Goal: Task Accomplishment & Management: Manage account settings

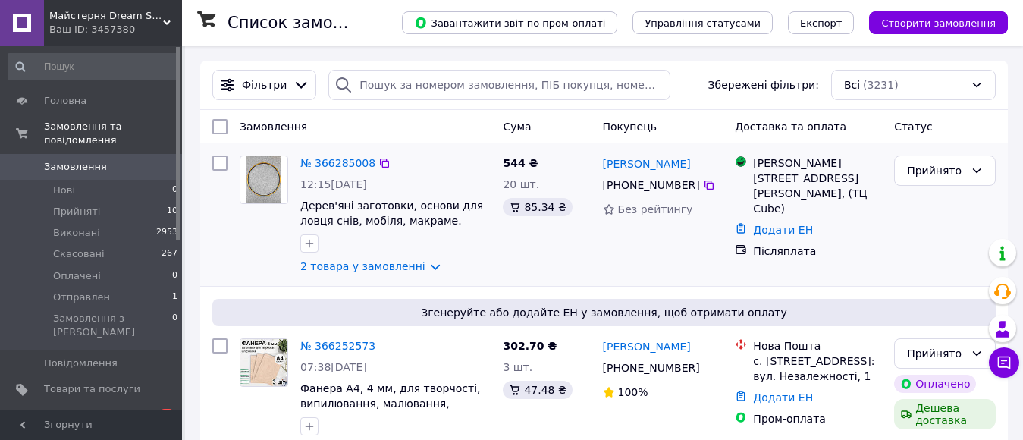
click at [347, 165] on link "№ 366285008" at bounding box center [337, 163] width 75 height 12
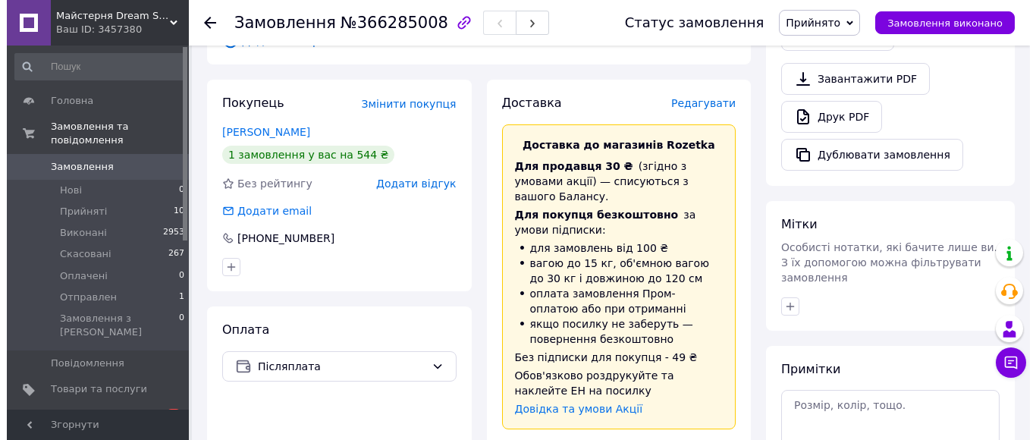
scroll to position [455, 0]
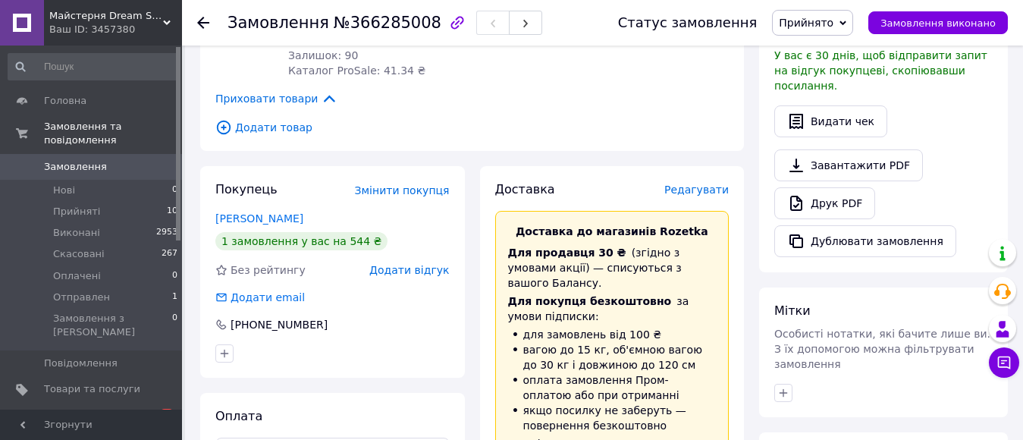
click at [700, 184] on span "Редагувати" at bounding box center [697, 190] width 64 height 12
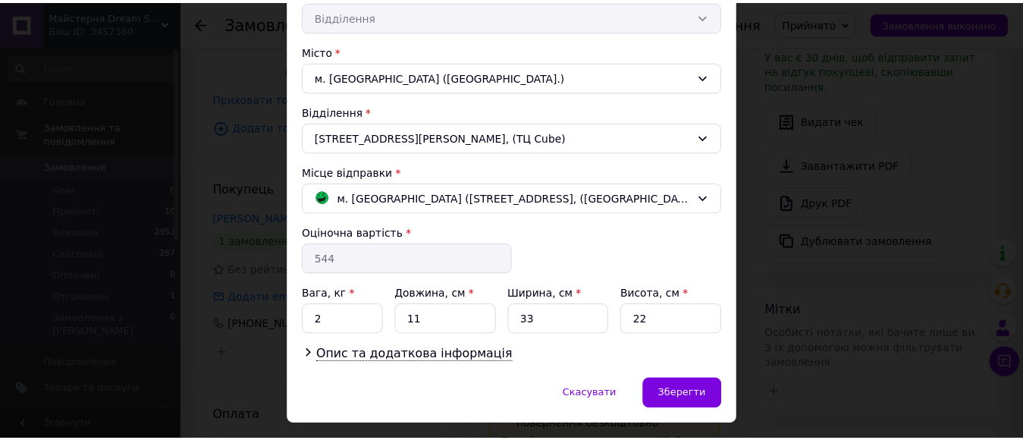
scroll to position [413, 0]
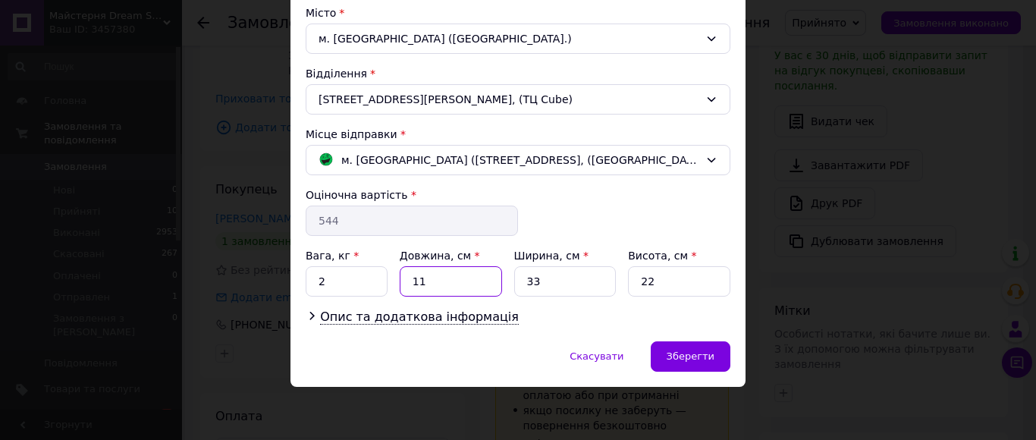
drag, startPoint x: 466, startPoint y: 286, endPoint x: 395, endPoint y: 284, distance: 70.6
click at [396, 285] on div "Вага, кг * 2 Довжина, см * 11 Ширина, см * 33 Висота, см * 22" at bounding box center [518, 272] width 425 height 49
type input "28"
drag, startPoint x: 539, startPoint y: 281, endPoint x: 514, endPoint y: 281, distance: 24.3
click at [514, 281] on input "33" at bounding box center [565, 281] width 102 height 30
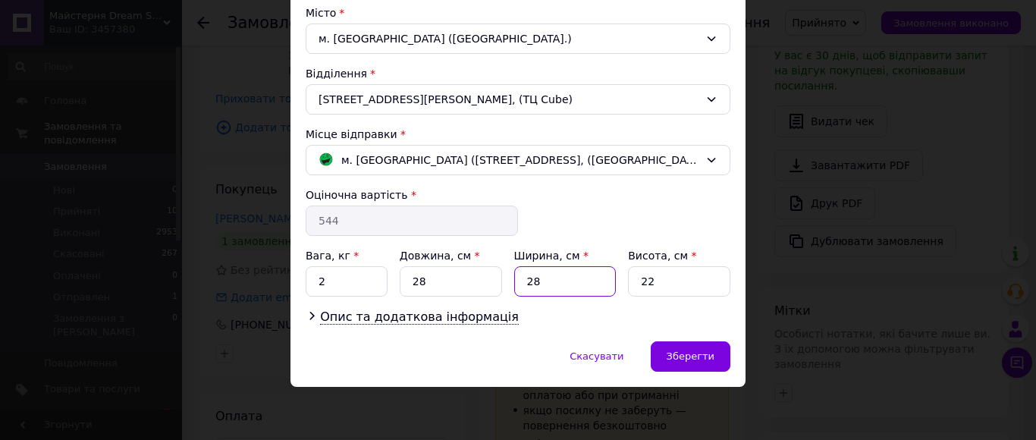
type input "28"
drag, startPoint x: 665, startPoint y: 288, endPoint x: 634, endPoint y: 288, distance: 31.1
click at [634, 288] on input "22" at bounding box center [679, 281] width 102 height 30
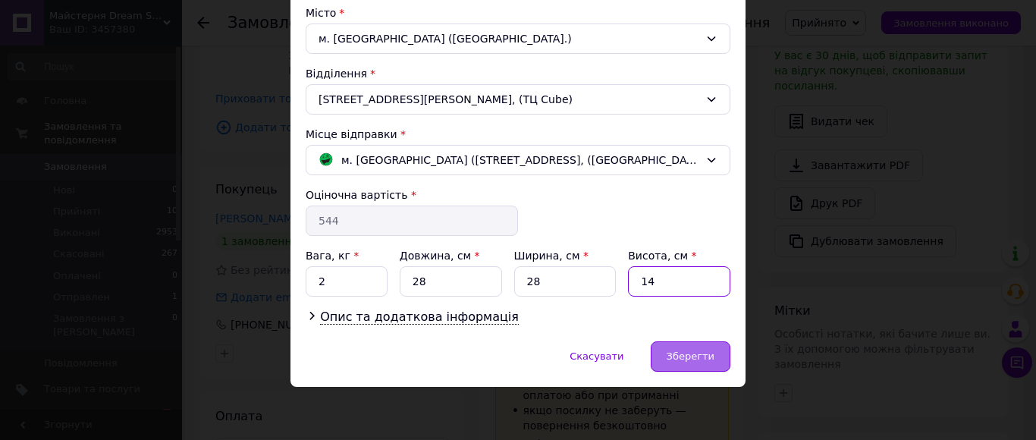
type input "14"
click at [705, 350] on span "Зберегти" at bounding box center [691, 355] width 48 height 11
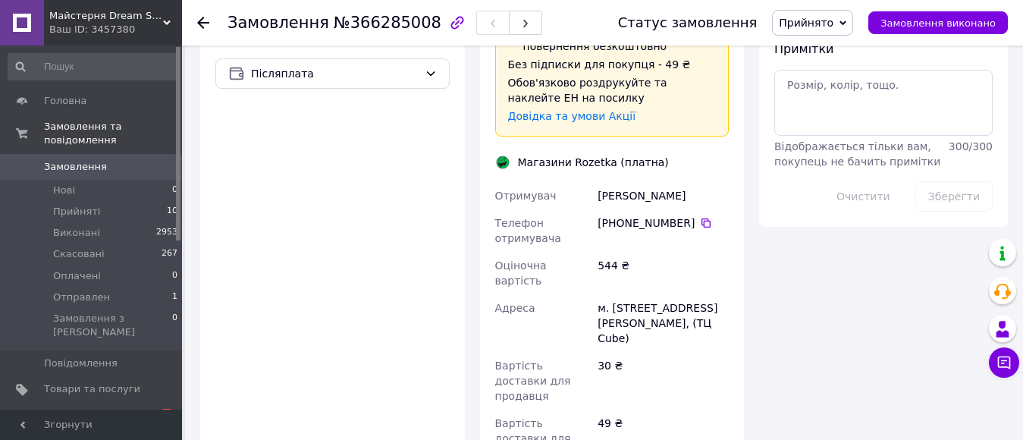
scroll to position [910, 0]
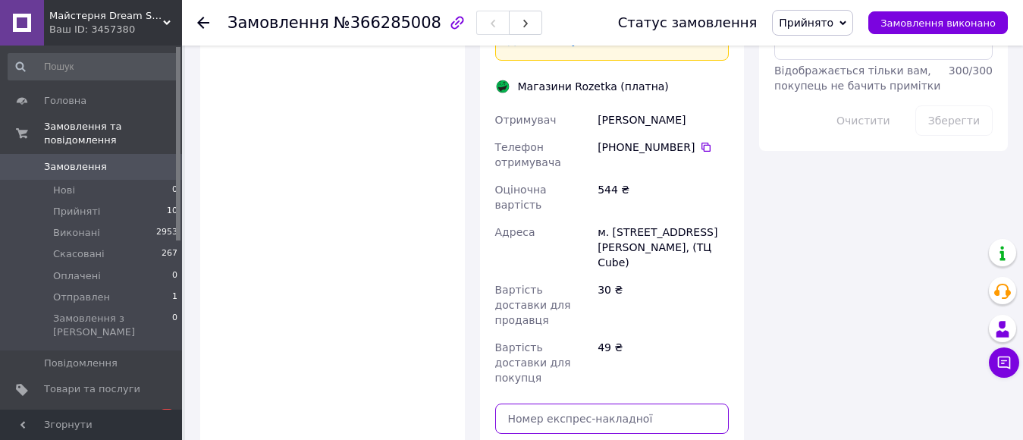
click at [636, 404] on input "text" at bounding box center [612, 419] width 234 height 30
type input "PRM-273575785"
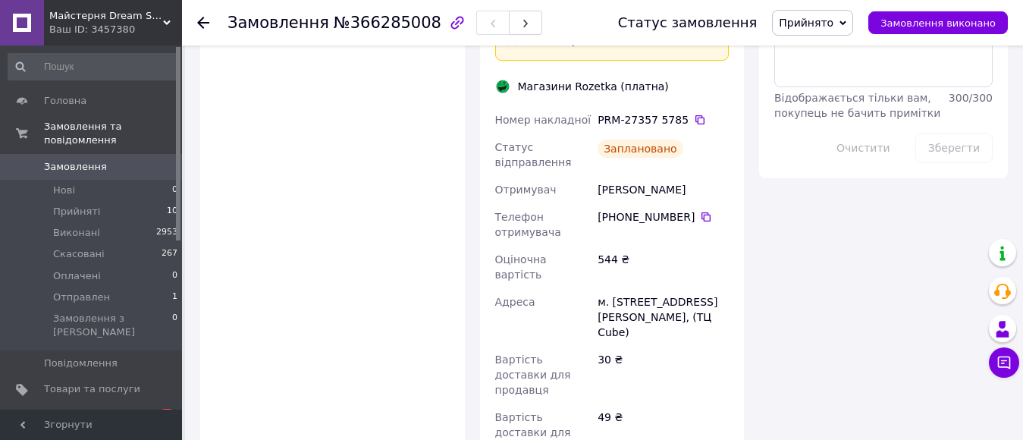
click at [74, 409] on span "[DEMOGRAPHIC_DATA]" at bounding box center [100, 416] width 112 height 14
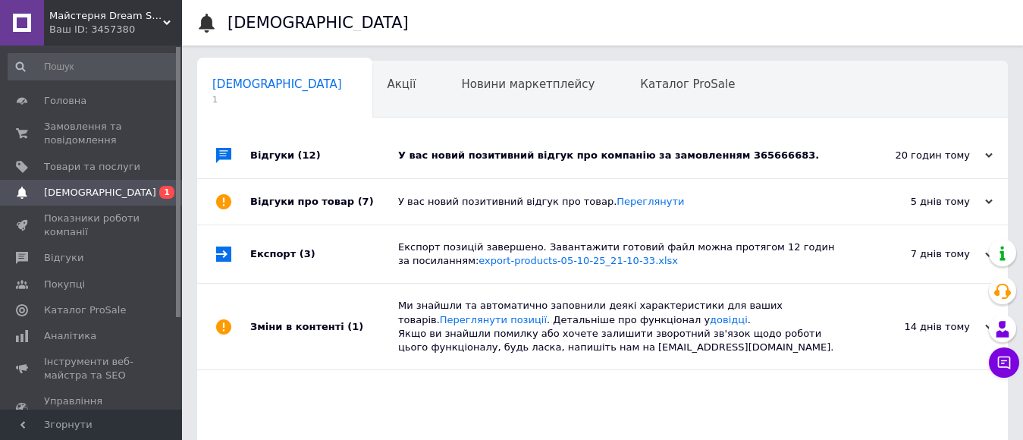
click at [784, 149] on div "У вас новий позитивний відгук про компанію за замовленням 365666683." at bounding box center [619, 156] width 443 height 14
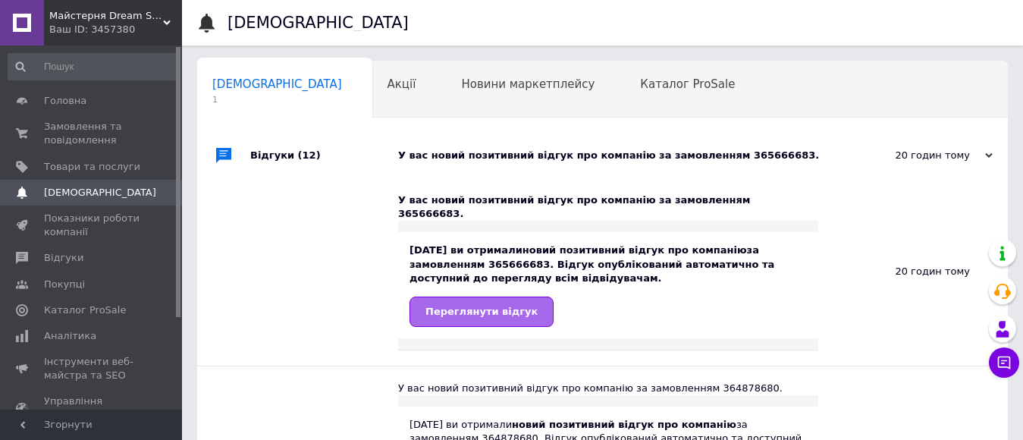
click at [492, 306] on span "Переглянути відгук" at bounding box center [482, 311] width 112 height 11
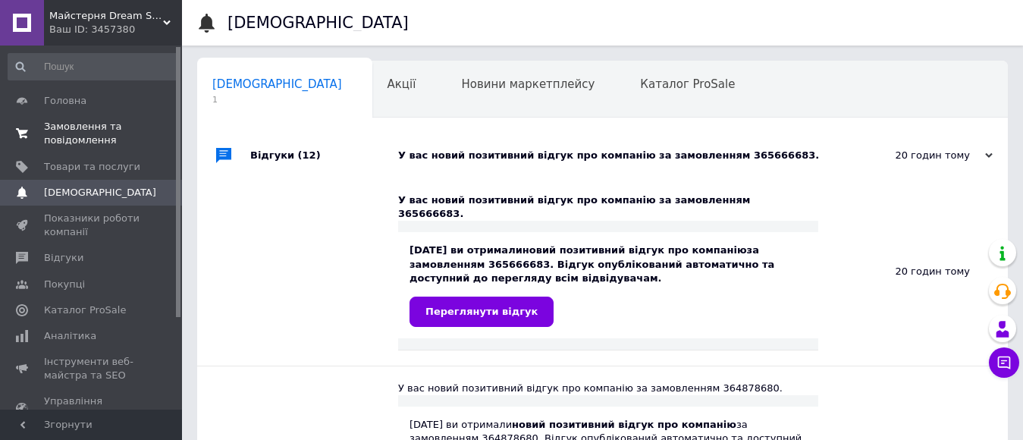
click at [52, 130] on span "Замовлення та повідомлення" at bounding box center [92, 133] width 96 height 27
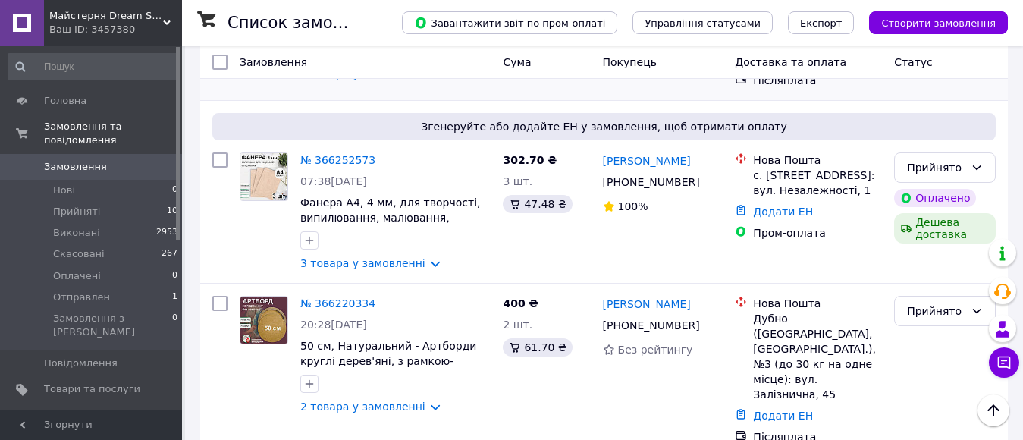
scroll to position [228, 0]
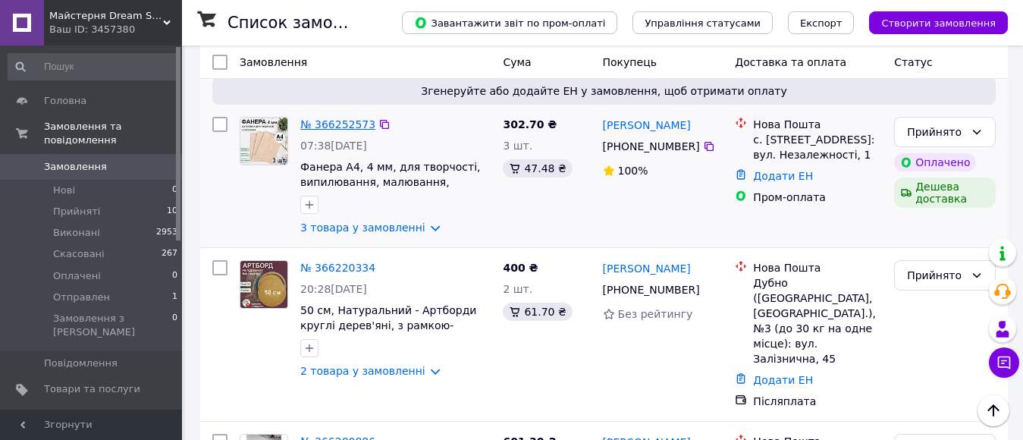
click at [317, 125] on link "№ 366252573" at bounding box center [337, 124] width 75 height 12
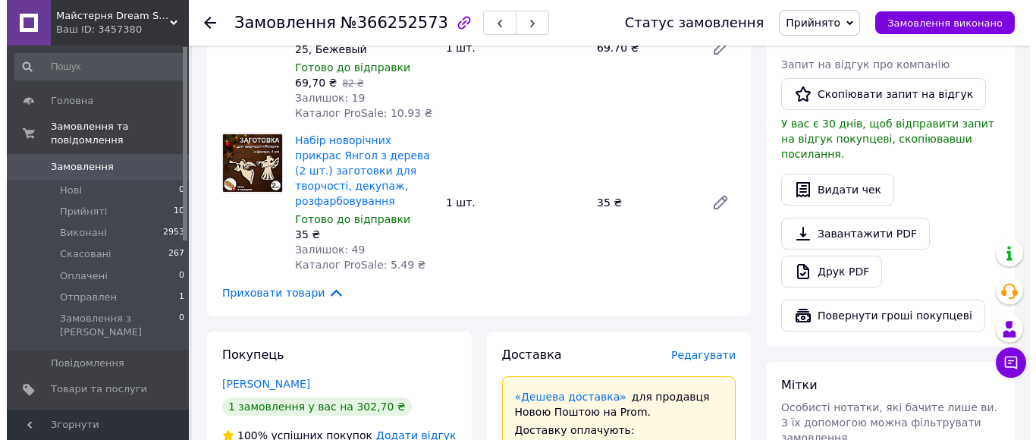
scroll to position [910, 0]
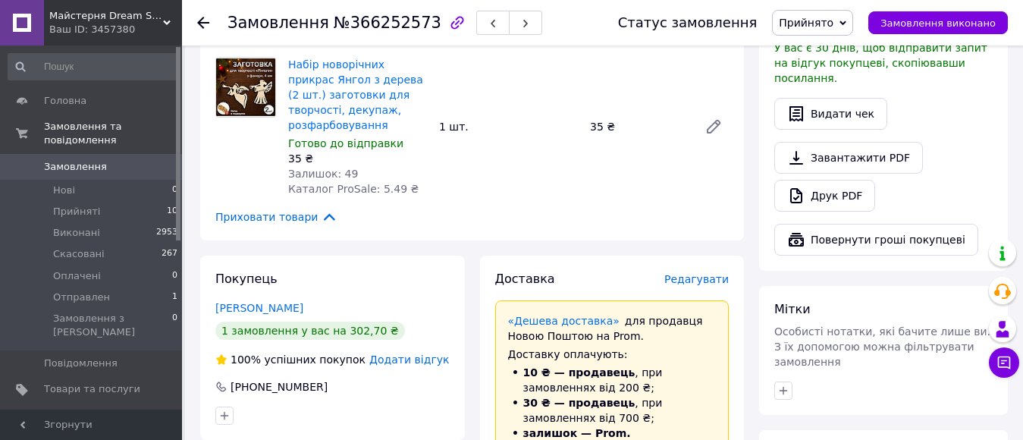
click at [711, 273] on span "Редагувати" at bounding box center [697, 279] width 64 height 12
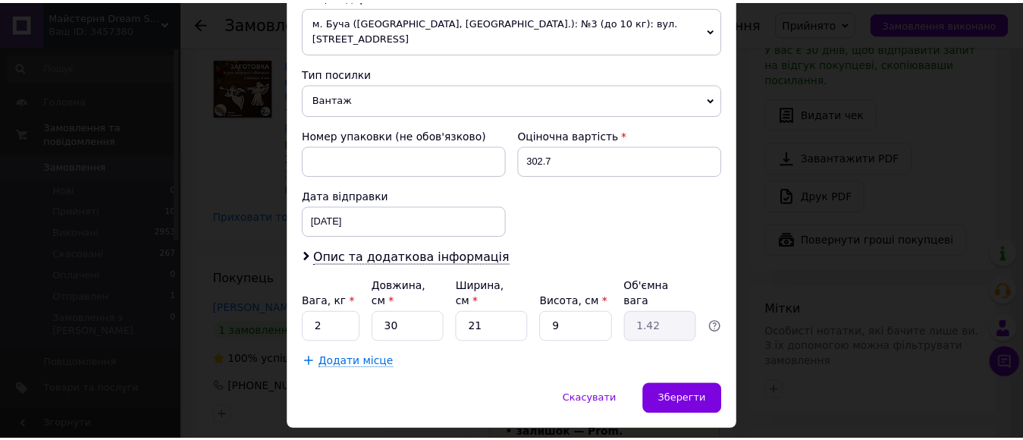
scroll to position [567, 0]
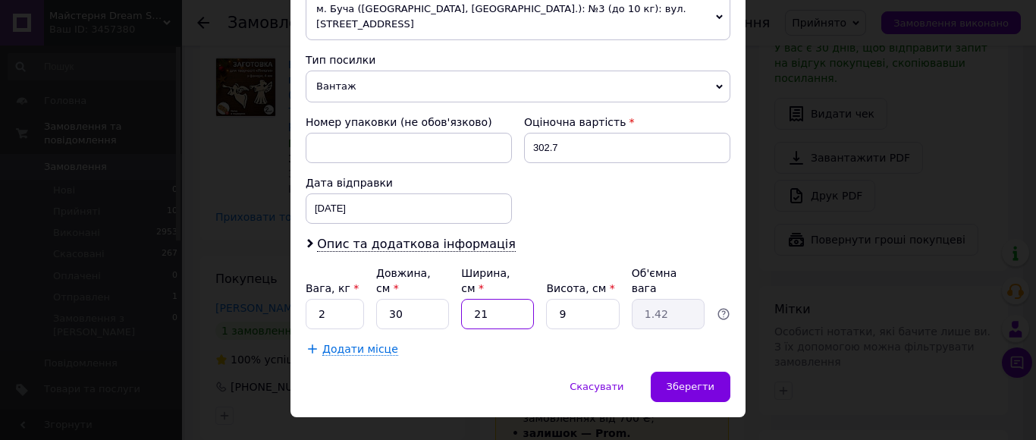
drag, startPoint x: 499, startPoint y: 284, endPoint x: 464, endPoint y: 288, distance: 35.1
click at [464, 299] on input "21" at bounding box center [497, 314] width 73 height 30
type input "3"
type input "0.2"
type input "30"
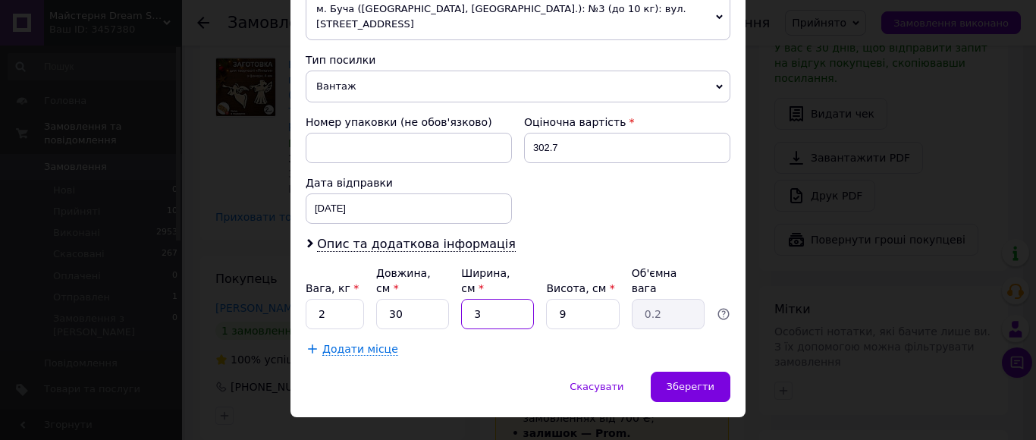
type input "2.03"
type input "30"
drag, startPoint x: 580, startPoint y: 290, endPoint x: 557, endPoint y: 290, distance: 22.8
click at [557, 299] on input "9" at bounding box center [582, 314] width 73 height 30
type input "4"
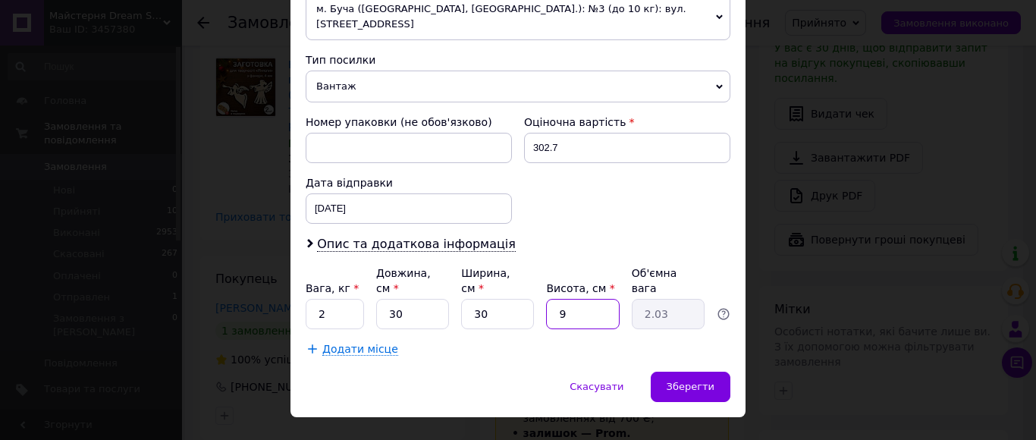
type input "0.9"
type input "4"
click at [677, 381] on span "Зберегти" at bounding box center [691, 386] width 48 height 11
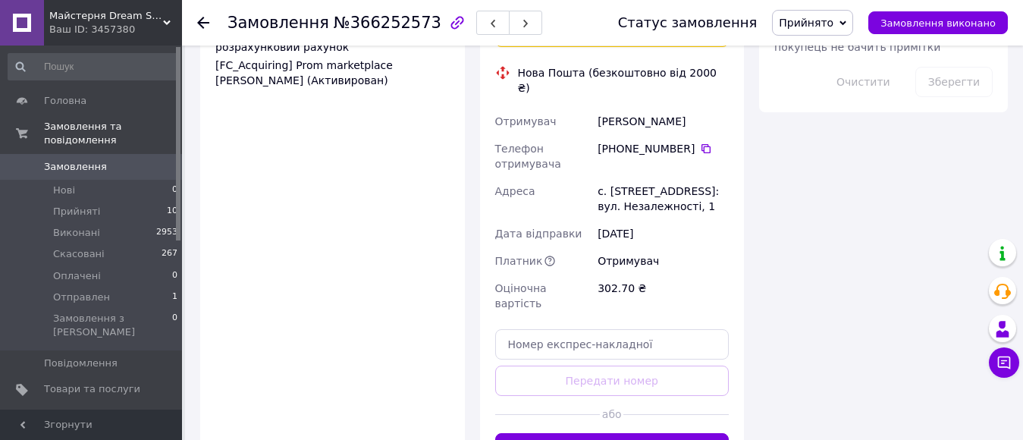
scroll to position [1441, 0]
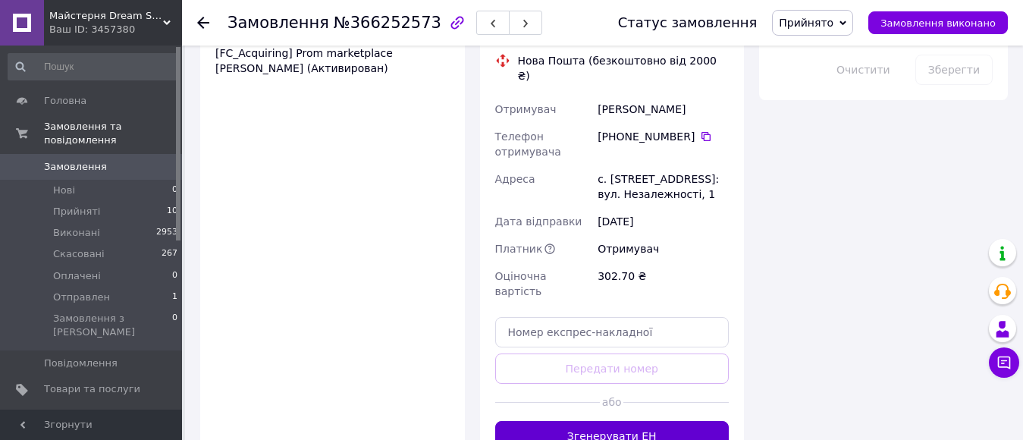
click at [646, 421] on button "Згенерувати ЕН" at bounding box center [612, 436] width 234 height 30
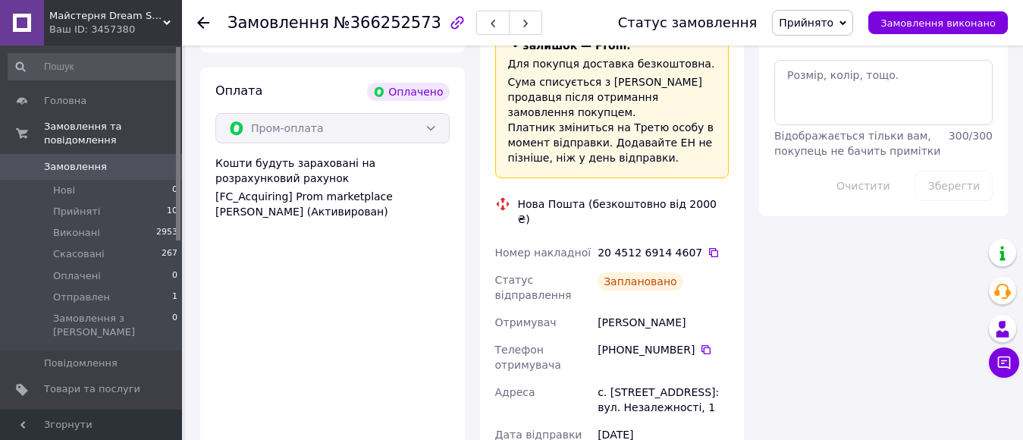
scroll to position [1290, 0]
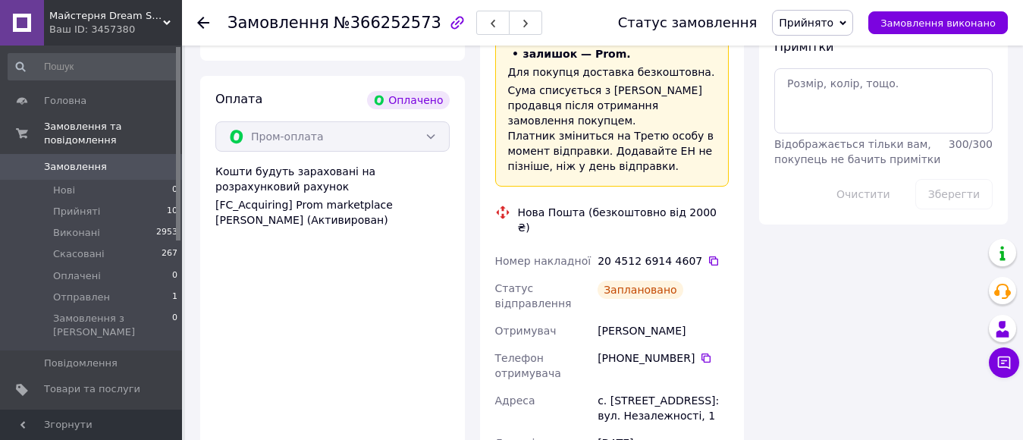
click at [70, 160] on span "Замовлення" at bounding box center [75, 167] width 63 height 14
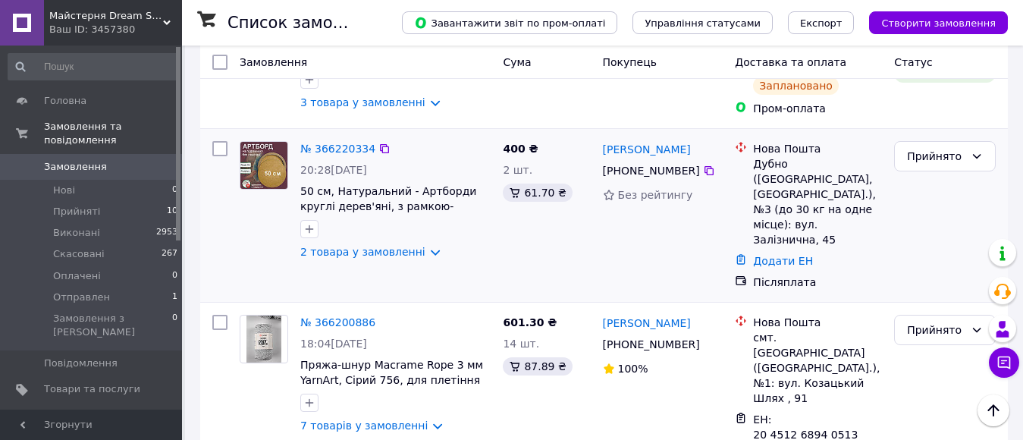
scroll to position [379, 0]
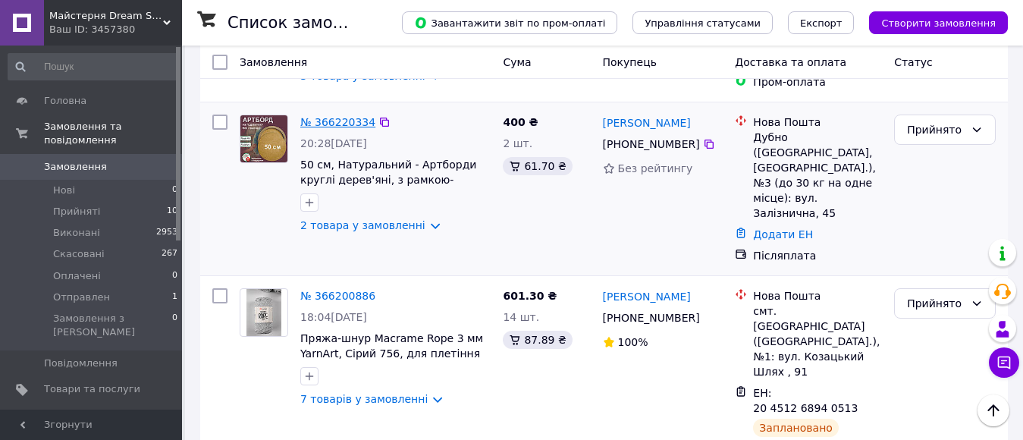
click at [350, 118] on link "№ 366220334" at bounding box center [337, 122] width 75 height 12
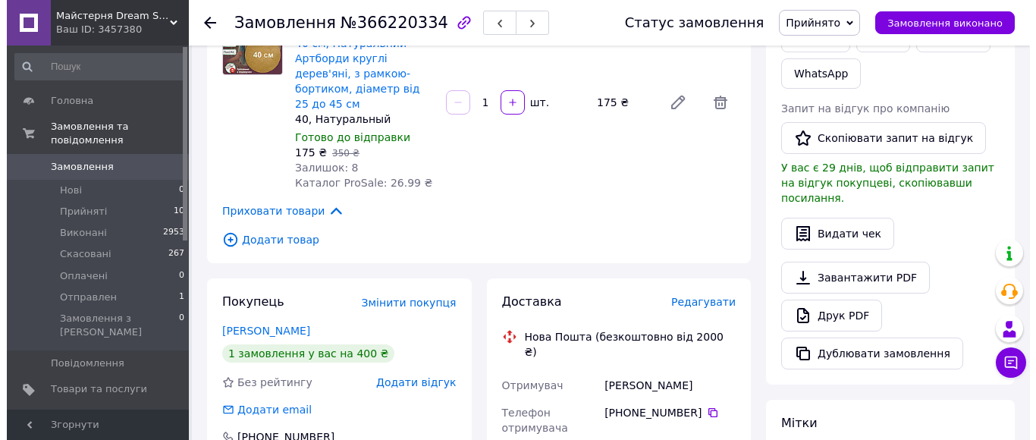
scroll to position [379, 0]
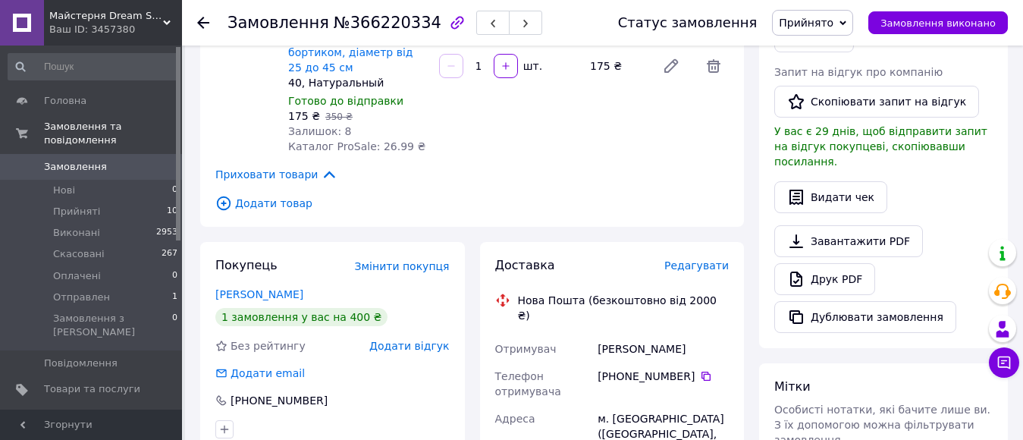
click at [699, 259] on span "Редагувати" at bounding box center [697, 265] width 64 height 12
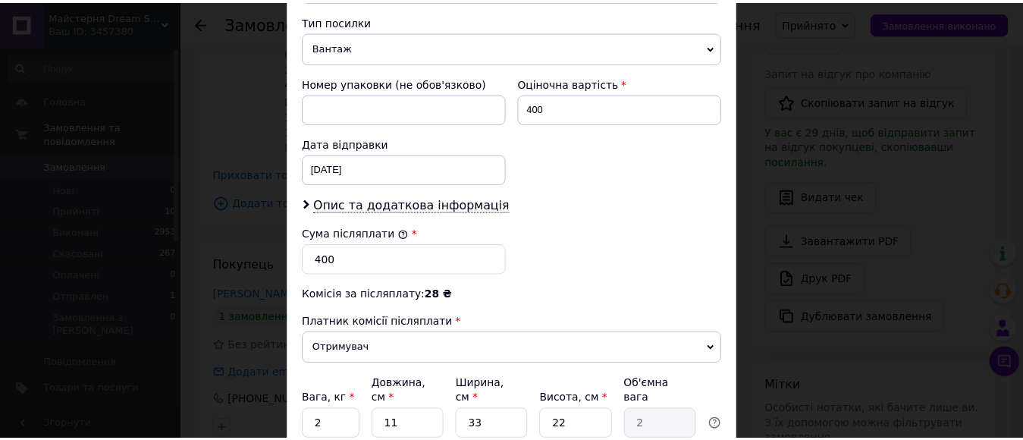
scroll to position [718, 0]
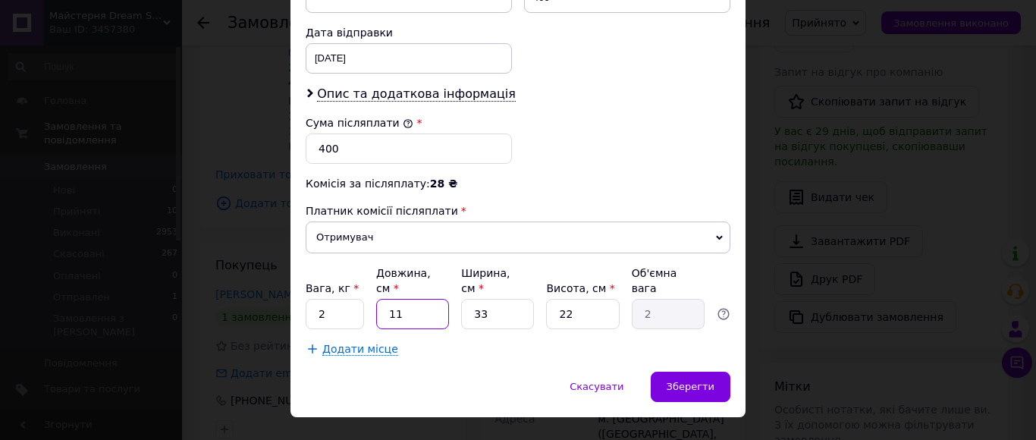
drag, startPoint x: 411, startPoint y: 294, endPoint x: 381, endPoint y: 291, distance: 30.6
click at [381, 299] on input "11" at bounding box center [412, 314] width 73 height 30
type input "5"
type input "0.91"
type input "50"
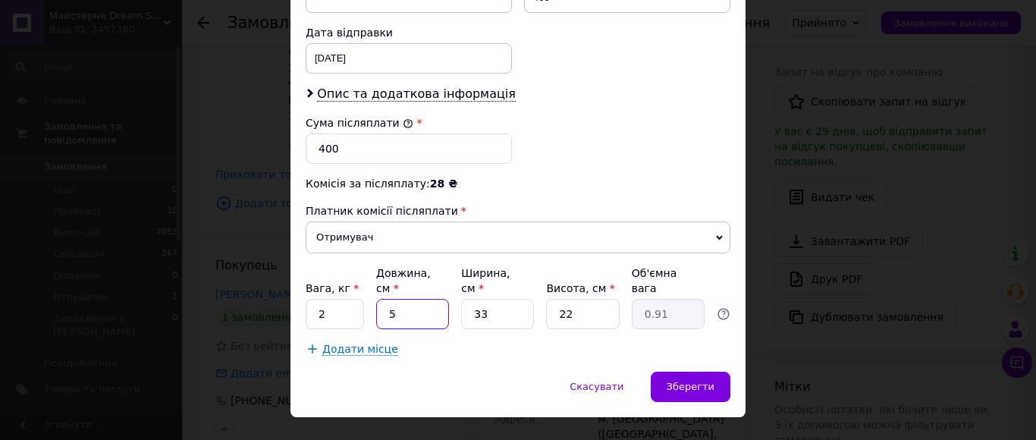
type input "9.07"
type input "50"
drag, startPoint x: 493, startPoint y: 288, endPoint x: 460, endPoint y: 289, distance: 32.6
click at [461, 299] on input "33" at bounding box center [497, 314] width 73 height 30
type input "5"
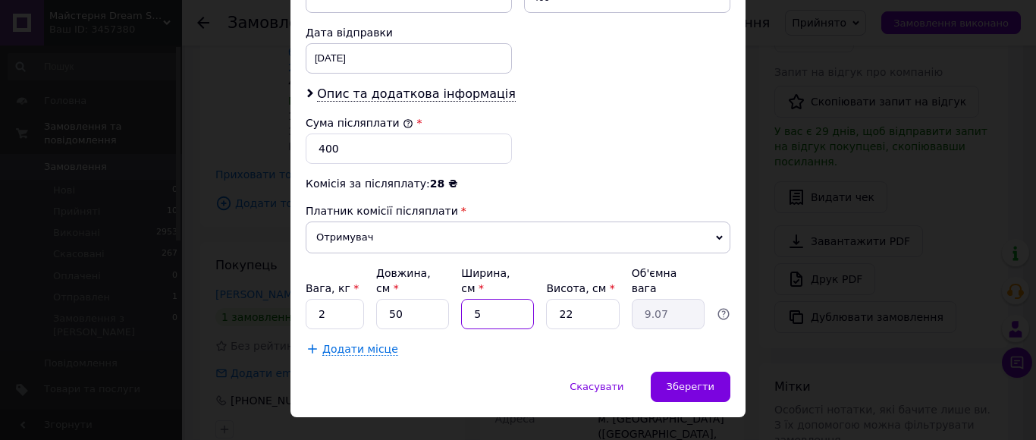
type input "1.38"
type input "50"
type input "13.75"
type input "50"
drag, startPoint x: 581, startPoint y: 284, endPoint x: 526, endPoint y: 282, distance: 55.4
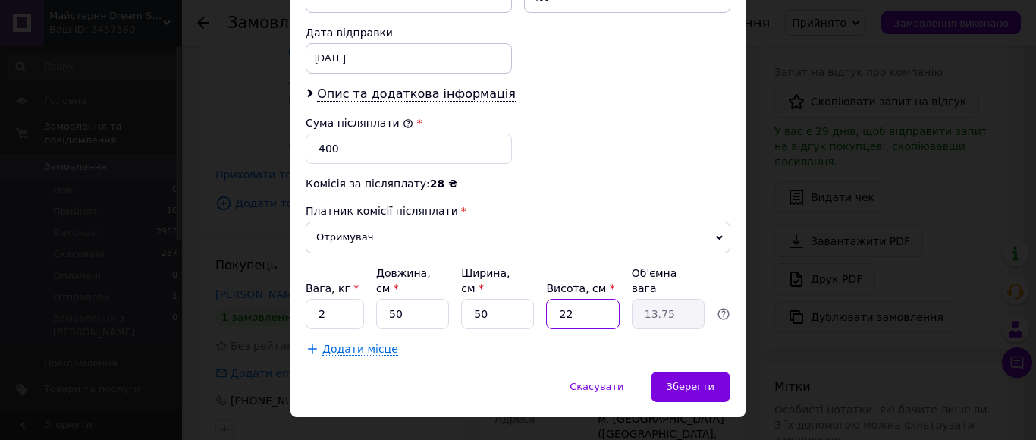
click at [526, 282] on div "Вага, кг * 2 Довжина, см * 50 Ширина, см * 50 Висота, см * 22 Об'ємна вага 13.75" at bounding box center [518, 298] width 425 height 64
type input "4"
type input "2.5"
type input "4"
click at [674, 381] on span "Зберегти" at bounding box center [691, 386] width 48 height 11
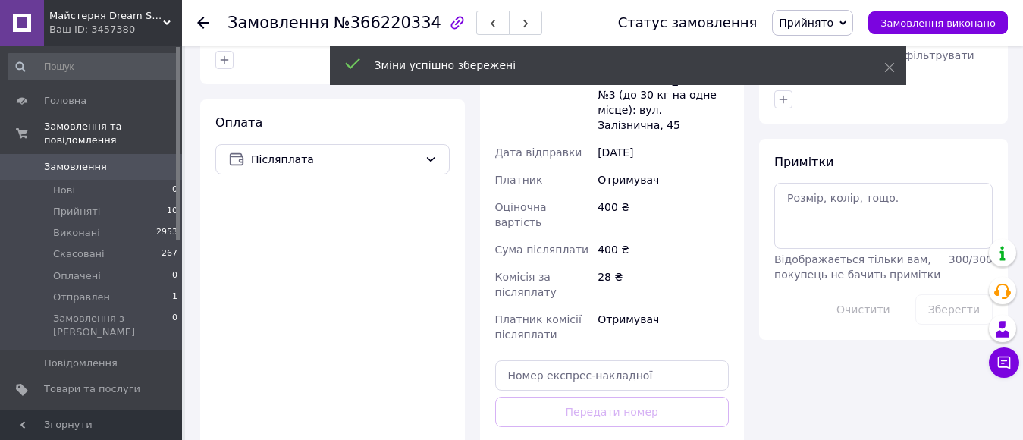
scroll to position [759, 0]
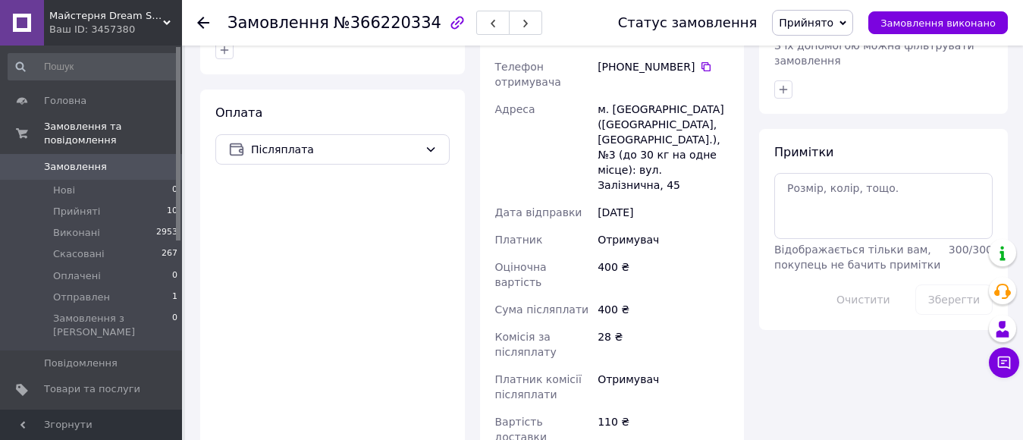
click at [63, 160] on span "Замовлення" at bounding box center [75, 167] width 63 height 14
